Goal: Information Seeking & Learning: Find specific fact

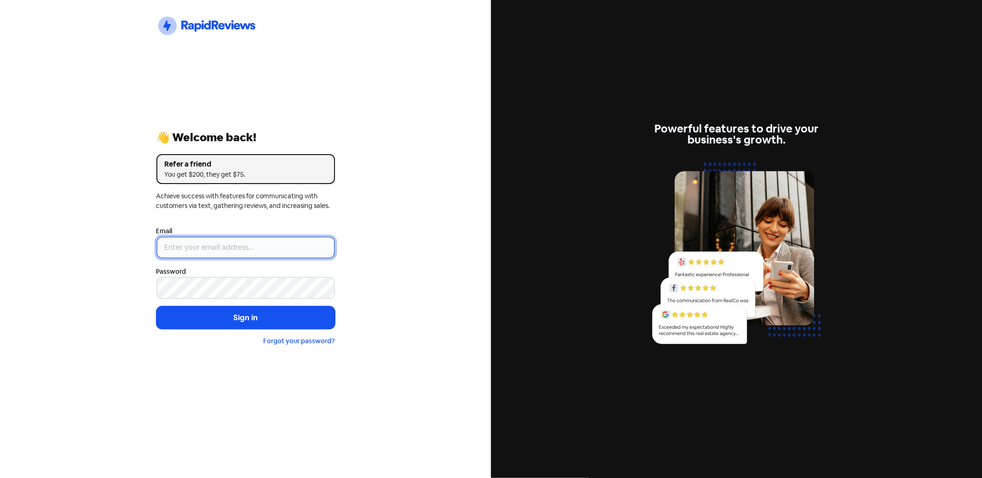
type input "[PERSON_NAME][EMAIL_ADDRESS][DOMAIN_NAME]"
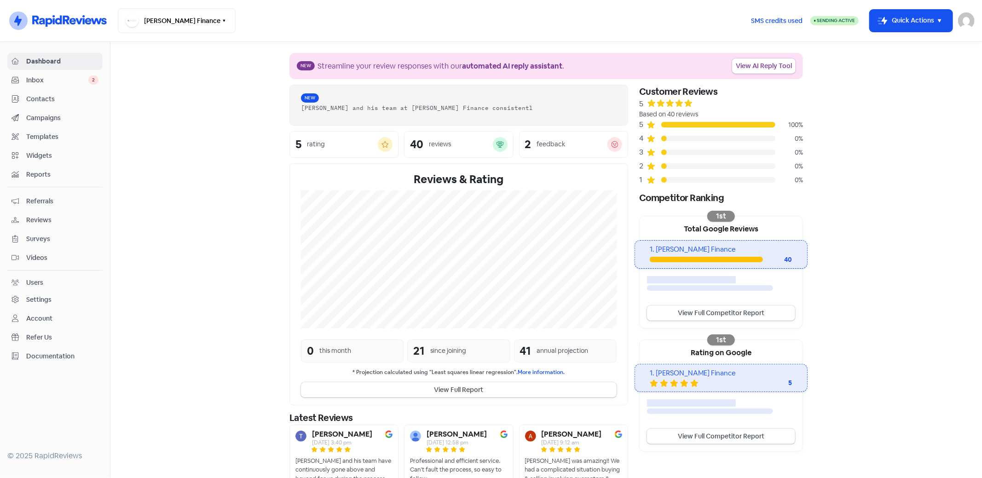
click at [44, 97] on span "Contacts" at bounding box center [62, 99] width 72 height 10
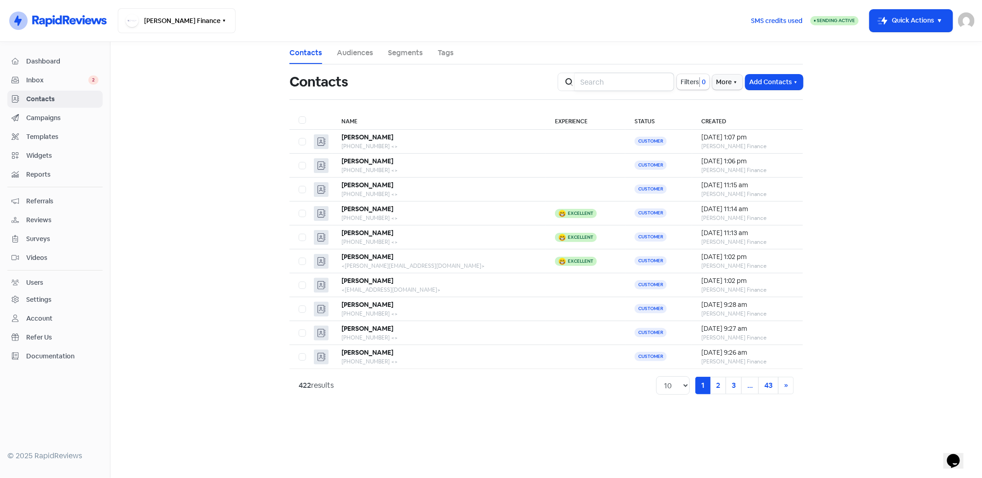
click at [586, 81] on input "search" at bounding box center [624, 82] width 99 height 18
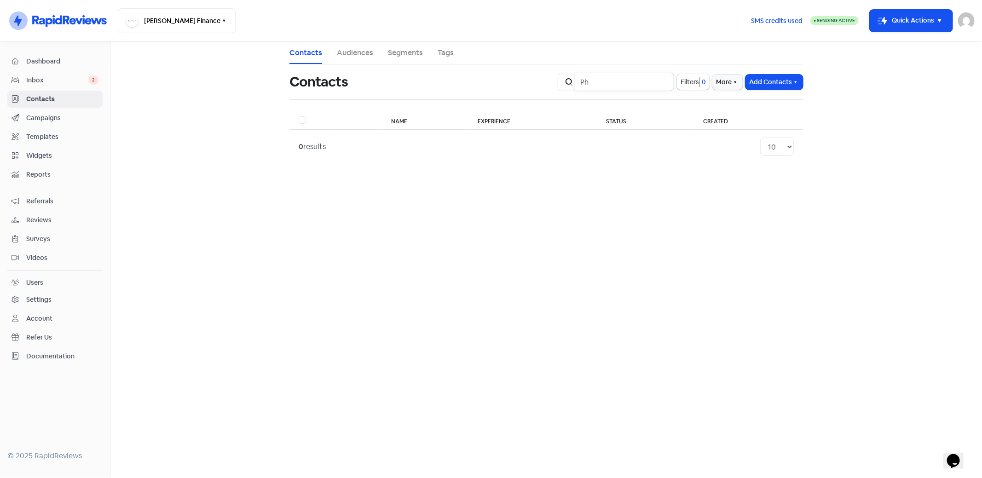
type input "P"
type input "R"
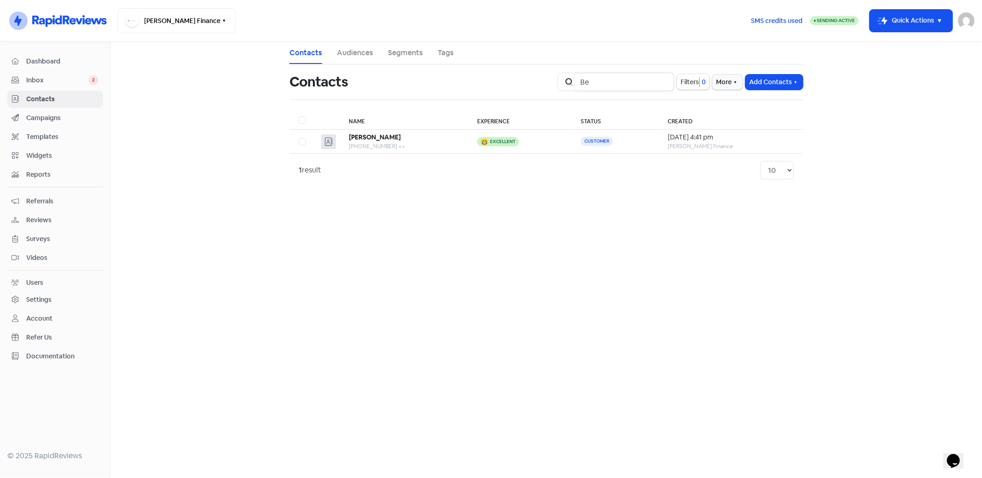
type input "B"
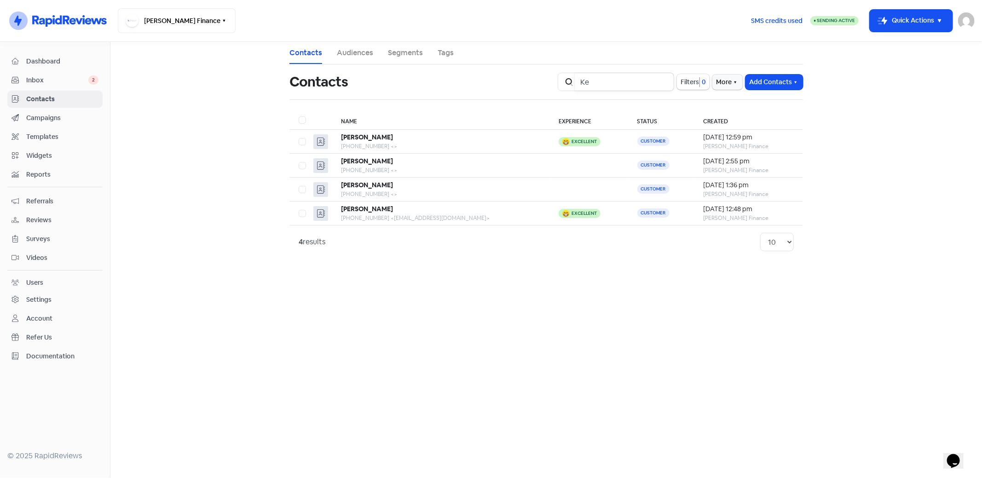
type input "K"
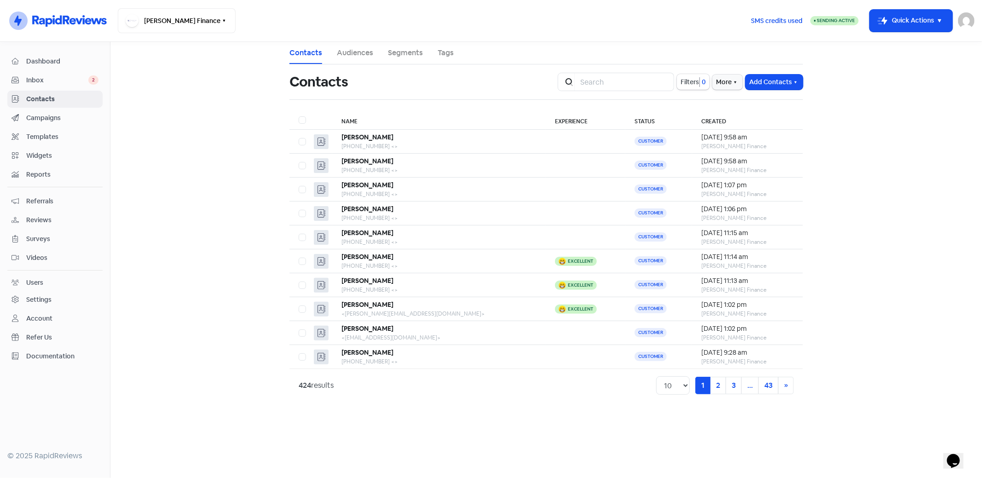
click at [28, 94] on span "Contacts" at bounding box center [62, 99] width 72 height 10
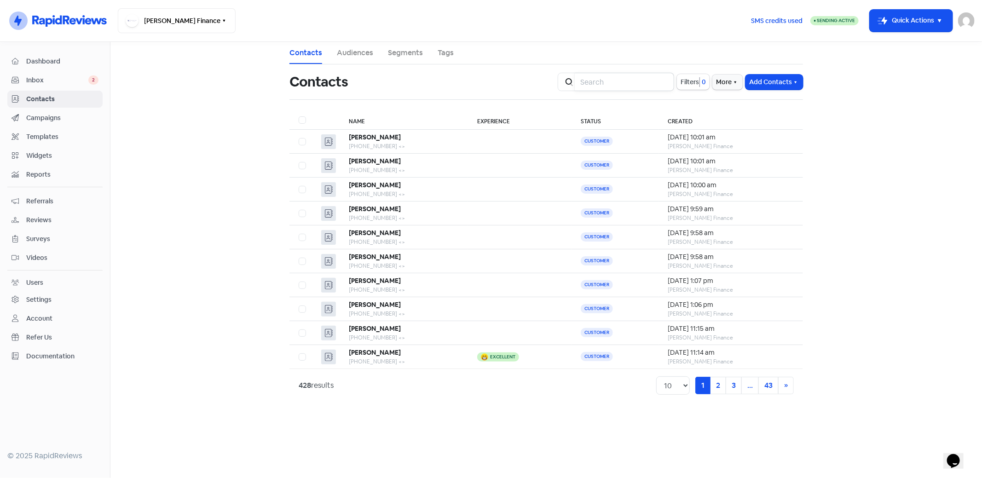
click at [587, 79] on input "search" at bounding box center [624, 82] width 99 height 18
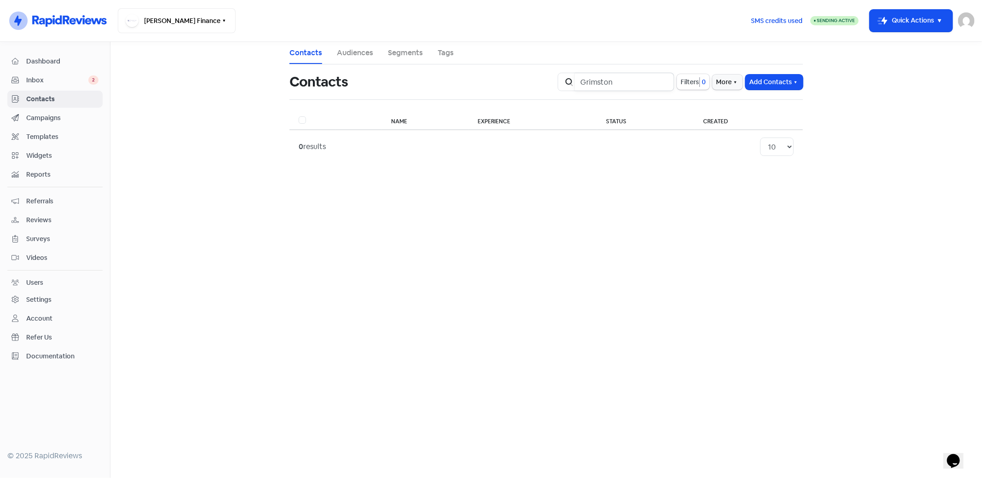
type input "Grimston"
drag, startPoint x: 970, startPoint y: 18, endPoint x: 961, endPoint y: 23, distance: 10.3
click at [971, 18] on img at bounding box center [966, 20] width 17 height 17
click at [914, 86] on link "Sign out" at bounding box center [893, 84] width 161 height 15
